Goal: Task Accomplishment & Management: Use online tool/utility

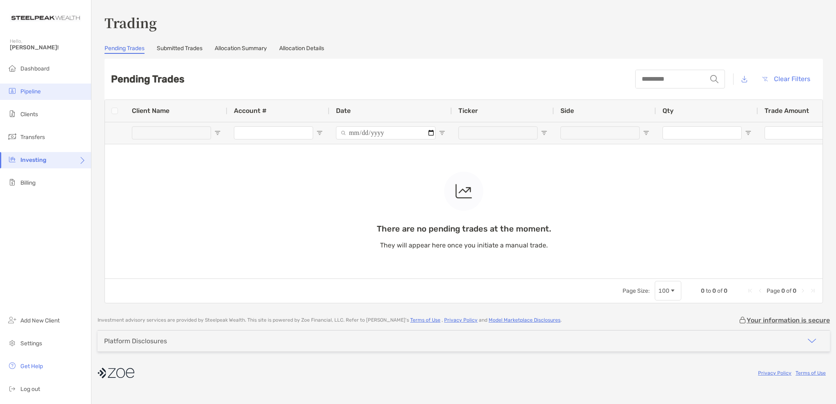
click at [33, 93] on span "Pipeline" at bounding box center [30, 91] width 20 height 7
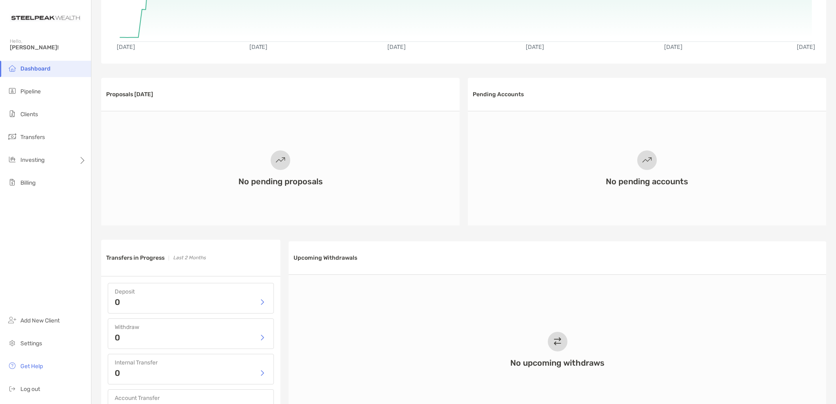
scroll to position [122, 0]
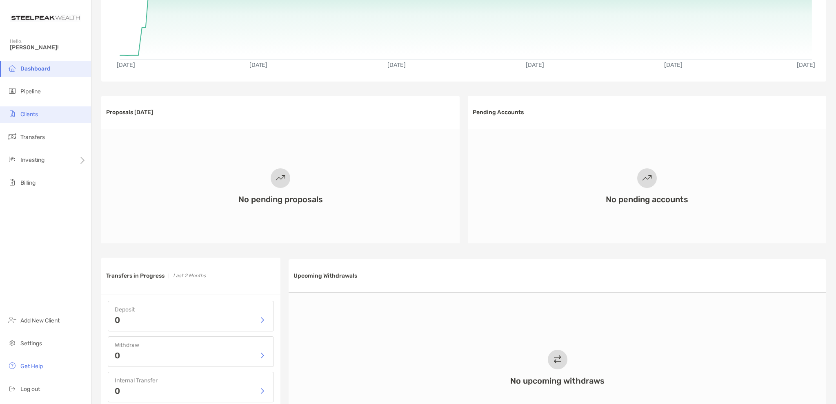
click at [37, 115] on span "Clients" at bounding box center [29, 114] width 18 height 7
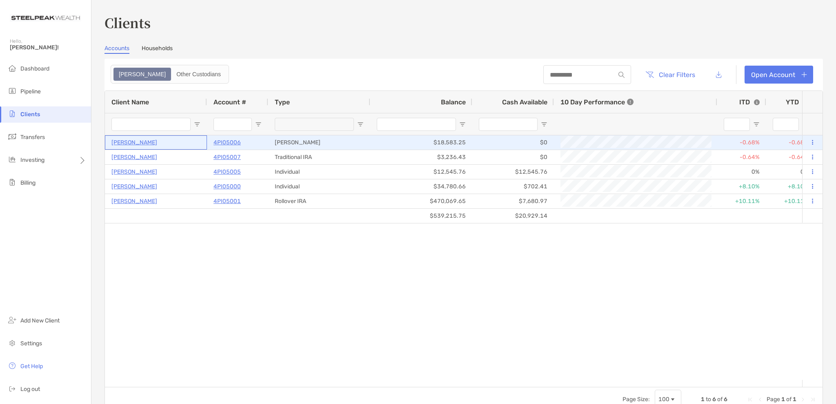
click at [146, 142] on p "[PERSON_NAME]" at bounding box center [134, 143] width 46 height 10
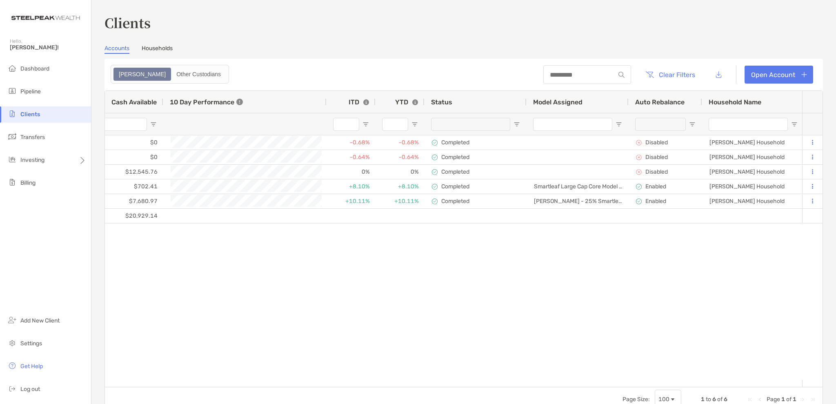
scroll to position [0, 390]
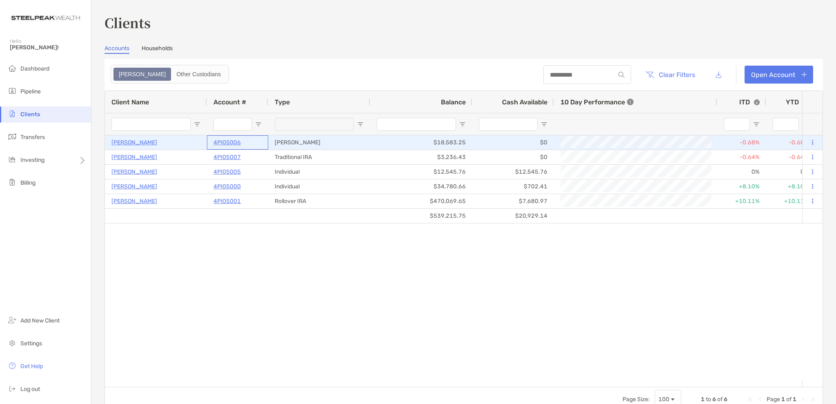
click at [228, 142] on p "4PI05006" at bounding box center [226, 143] width 27 height 10
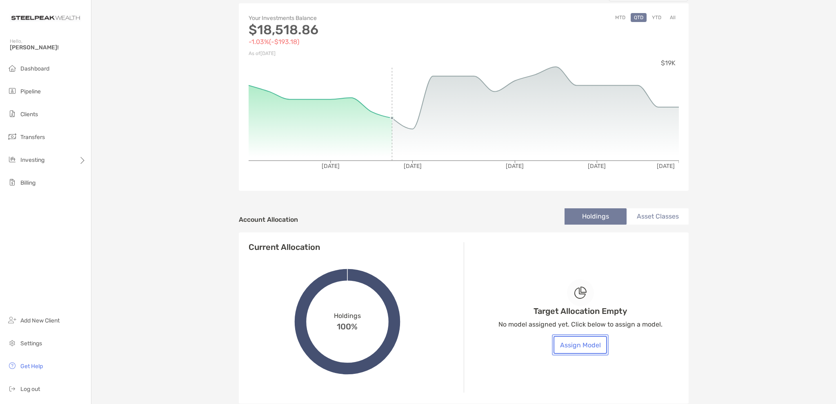
click at [571, 339] on button "Assign Model" at bounding box center [579, 345] width 53 height 18
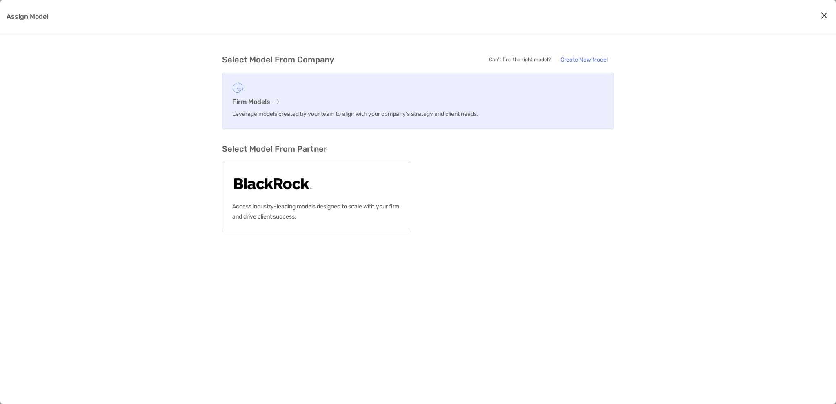
click at [272, 105] on link "Firm Models Leverage models created by your team to align with your company’s s…" at bounding box center [418, 101] width 392 height 57
